Goal: Transaction & Acquisition: Download file/media

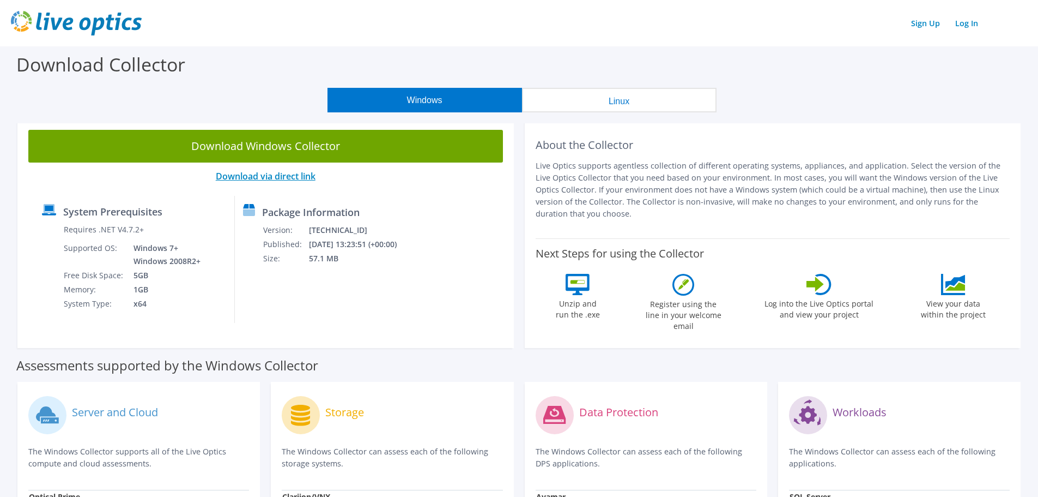
click at [289, 175] on link "Download via direct link" at bounding box center [266, 176] width 100 height 12
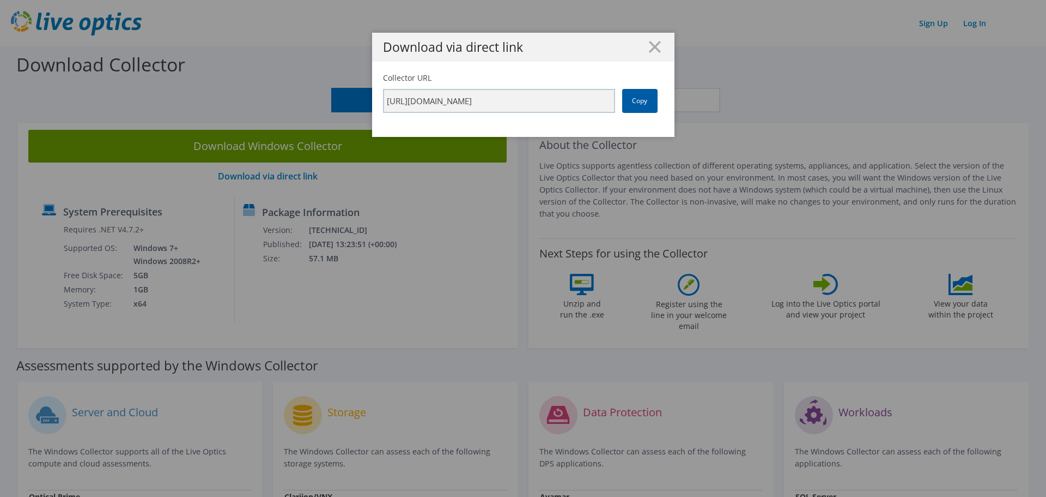
click at [633, 102] on link "Copy" at bounding box center [639, 101] width 35 height 24
type textarea "[URL][DOMAIN_NAME]"
drag, startPoint x: 650, startPoint y: 45, endPoint x: 752, endPoint y: 62, distance: 103.8
click at [650, 45] on line at bounding box center [655, 46] width 11 height 11
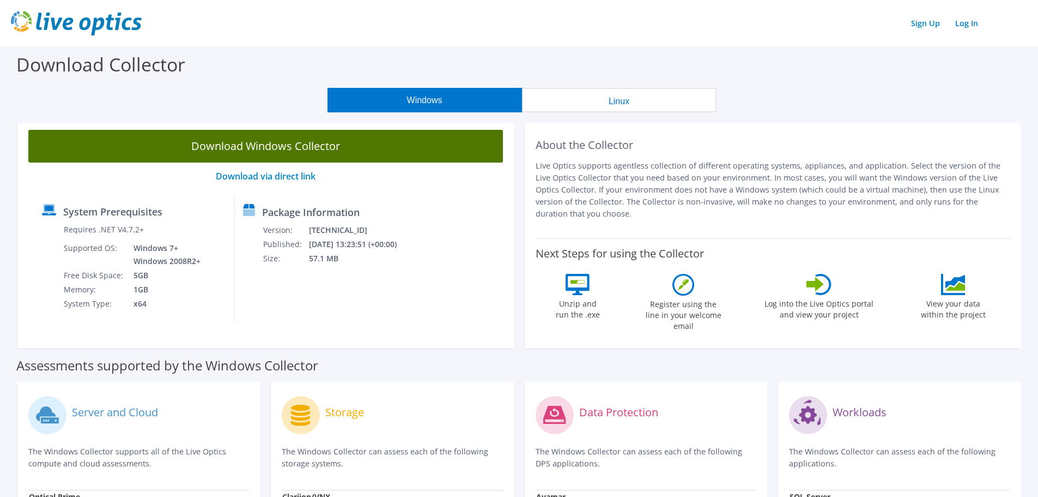
click at [289, 148] on link "Download Windows Collector" at bounding box center [265, 146] width 475 height 33
